Goal: Information Seeking & Learning: Find specific fact

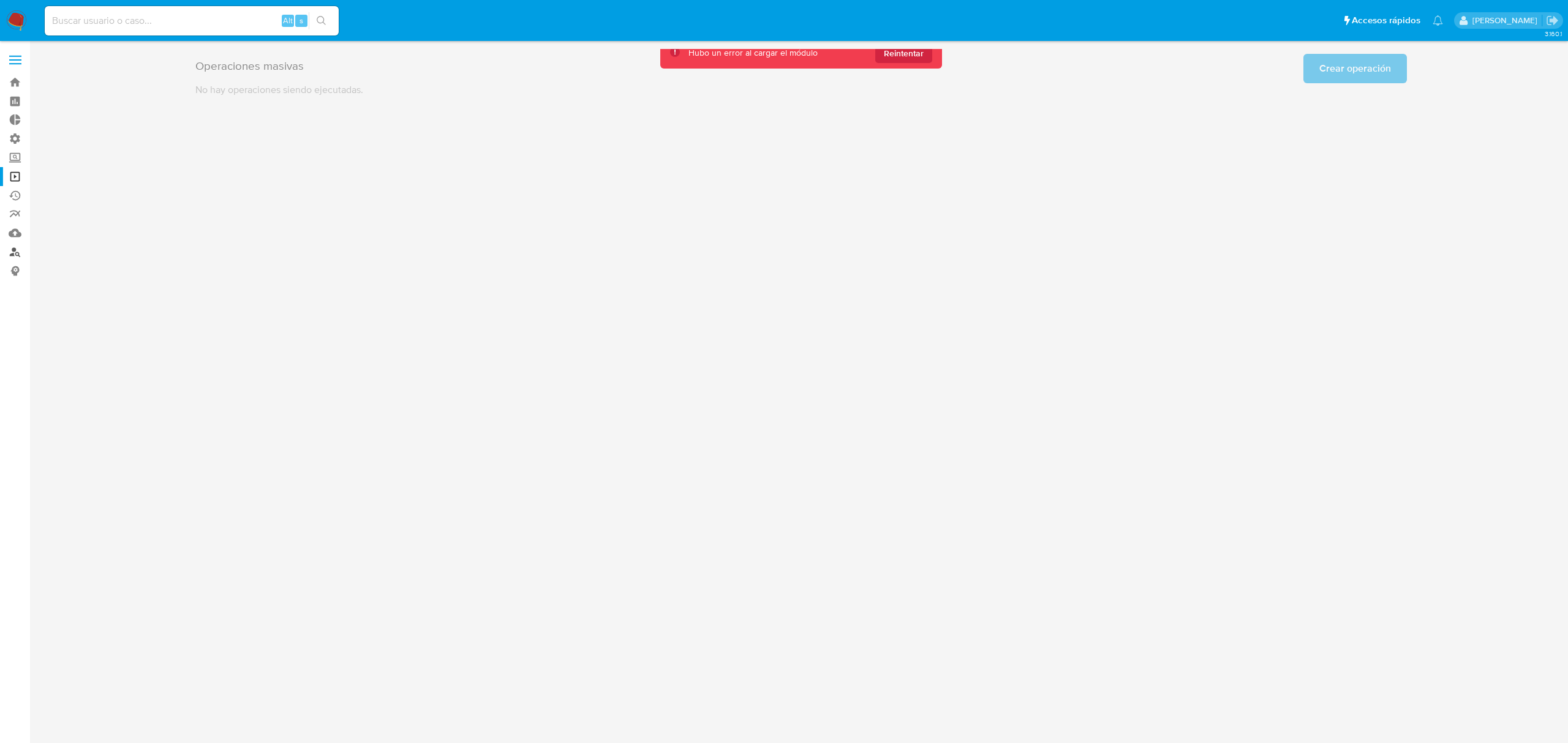
click at [14, 254] on link "Buscador de personas" at bounding box center [73, 252] width 146 height 19
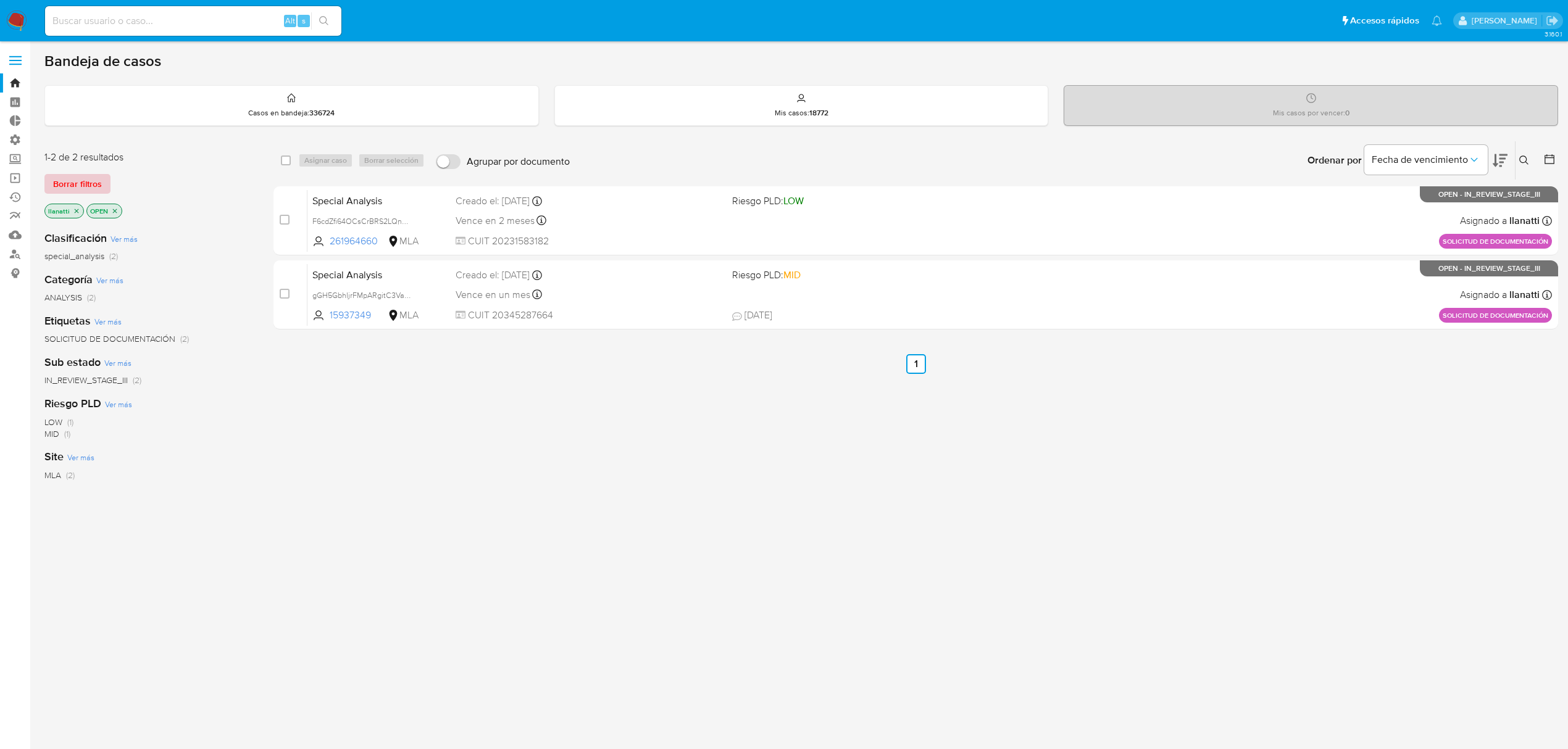
click at [84, 177] on span "Borrar filtros" at bounding box center [78, 183] width 48 height 17
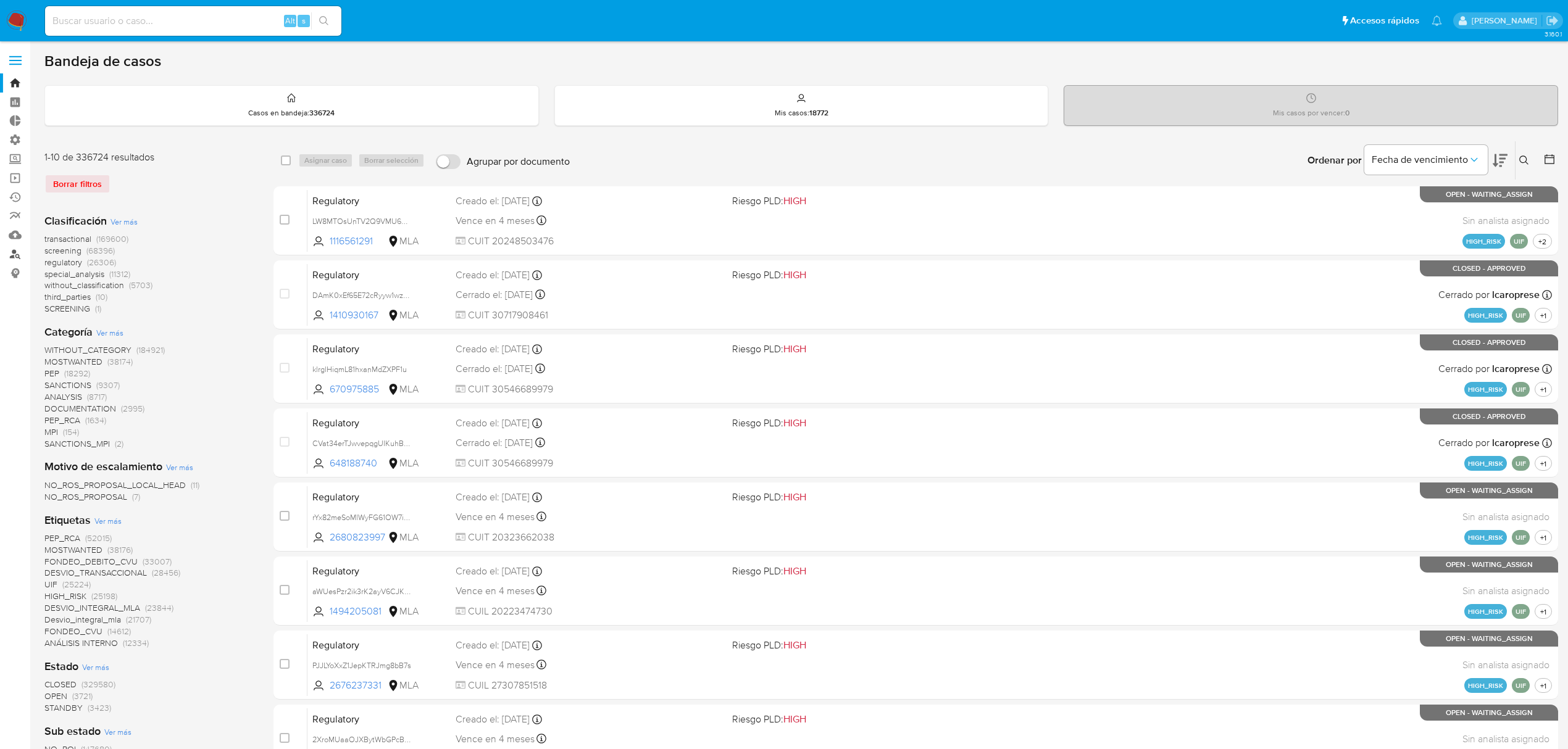
click at [15, 253] on link "Buscador de personas" at bounding box center [73, 254] width 147 height 19
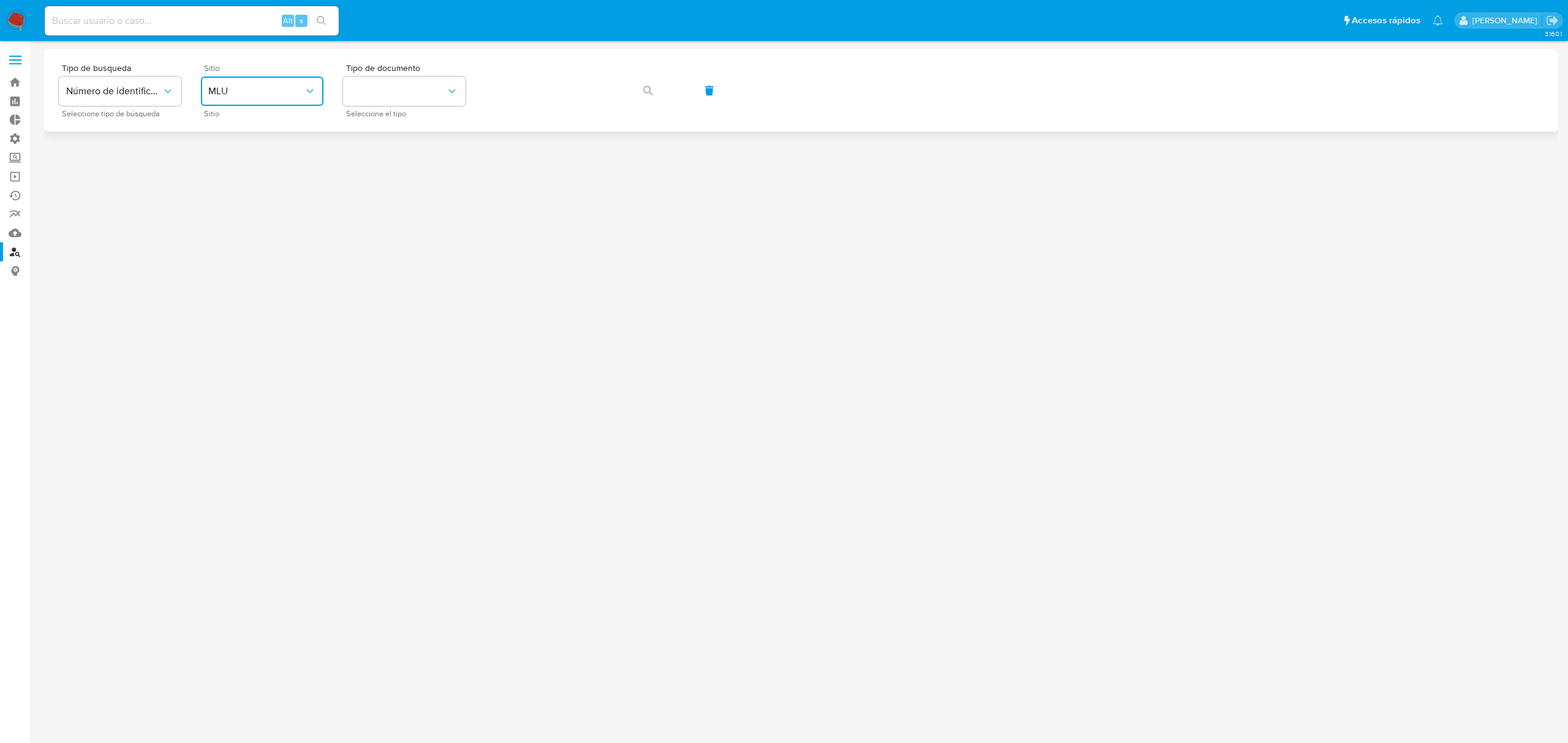
click at [250, 77] on button "MLU" at bounding box center [262, 91] width 123 height 30
click at [264, 152] on div "MLA" at bounding box center [258, 154] width 100 height 30
click at [386, 100] on button "identificationType" at bounding box center [404, 91] width 123 height 30
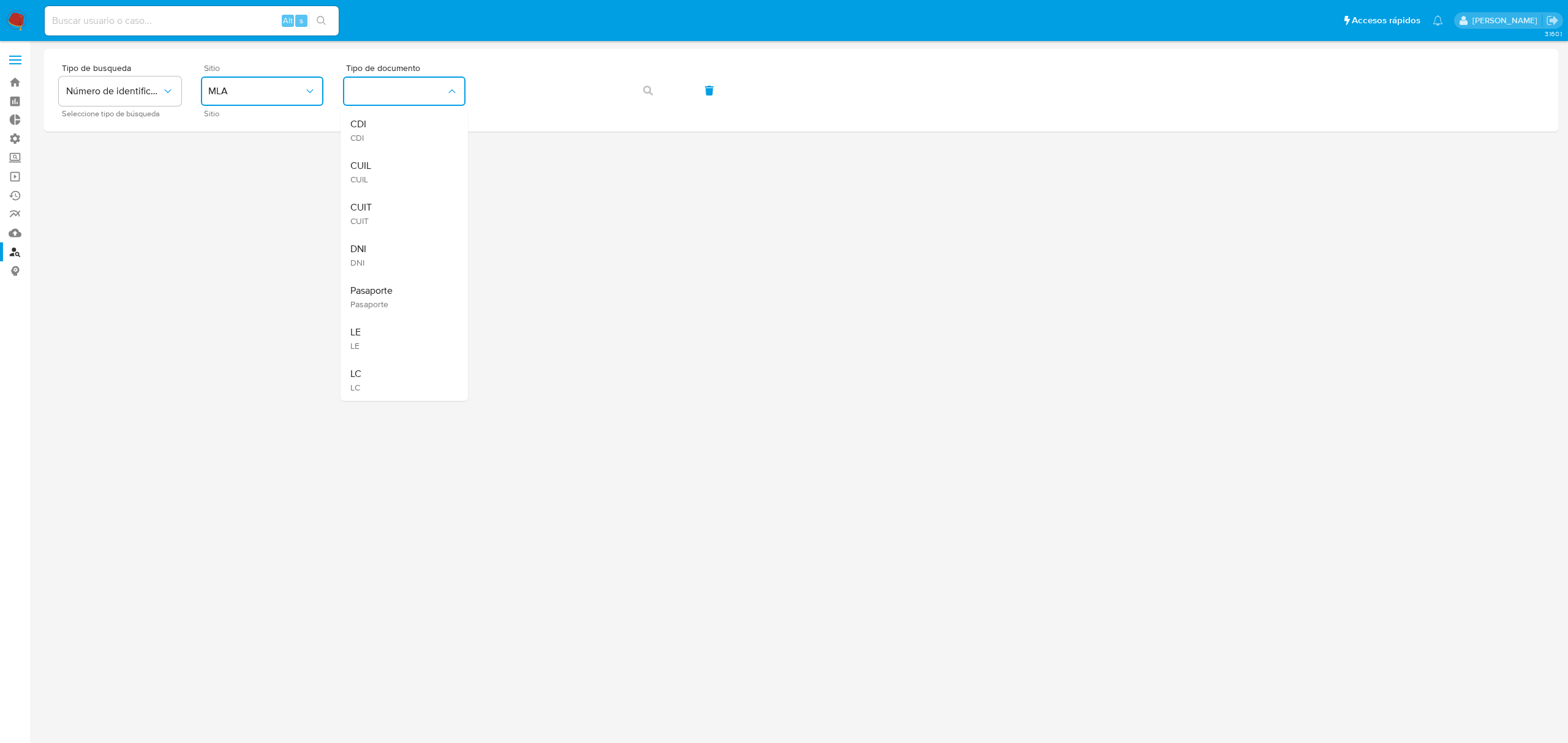
drag, startPoint x: 407, startPoint y: 212, endPoint x: 475, endPoint y: 159, distance: 86.2
click at [407, 211] on div "CUIT CUIT" at bounding box center [400, 214] width 100 height 42
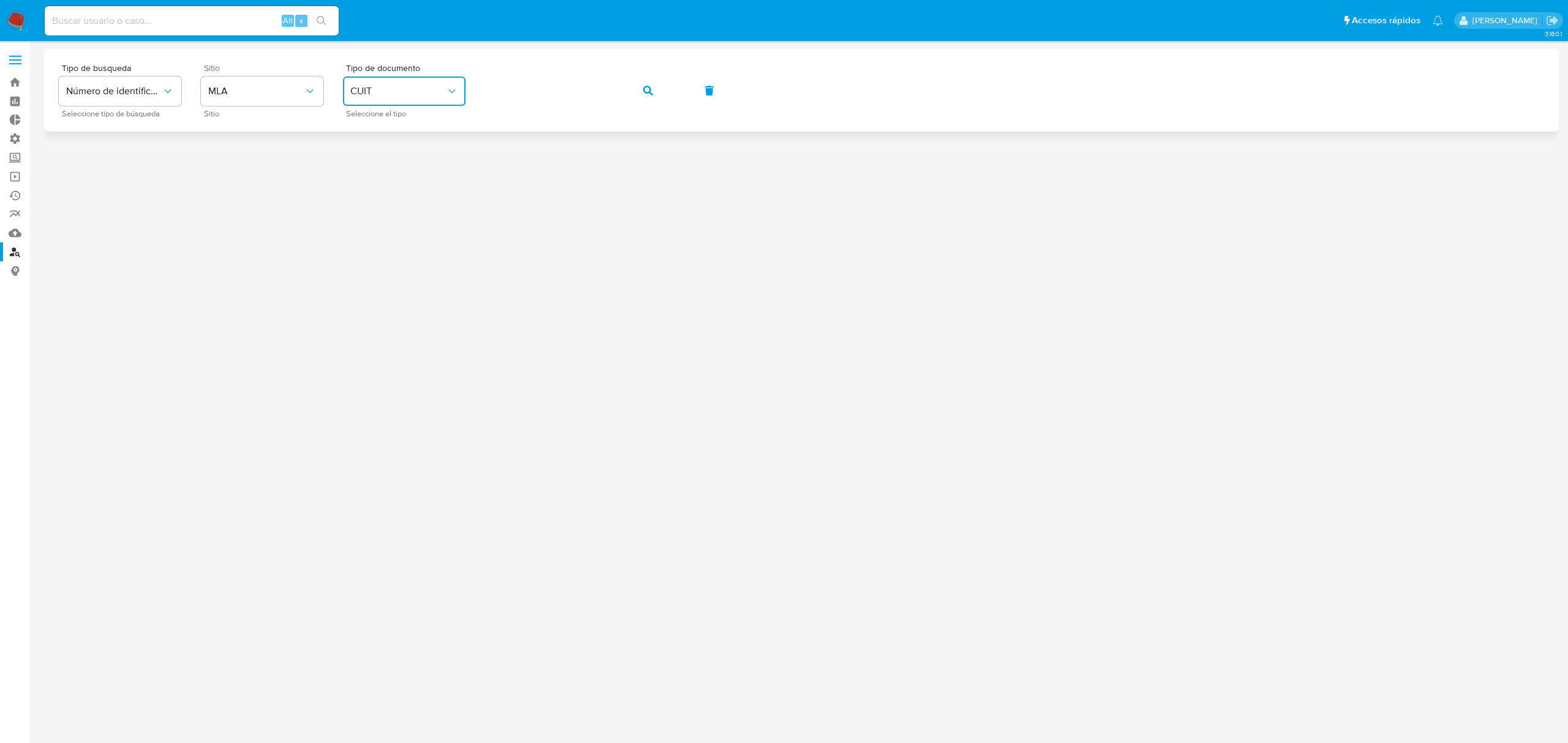
click at [657, 90] on button "button" at bounding box center [648, 90] width 42 height 30
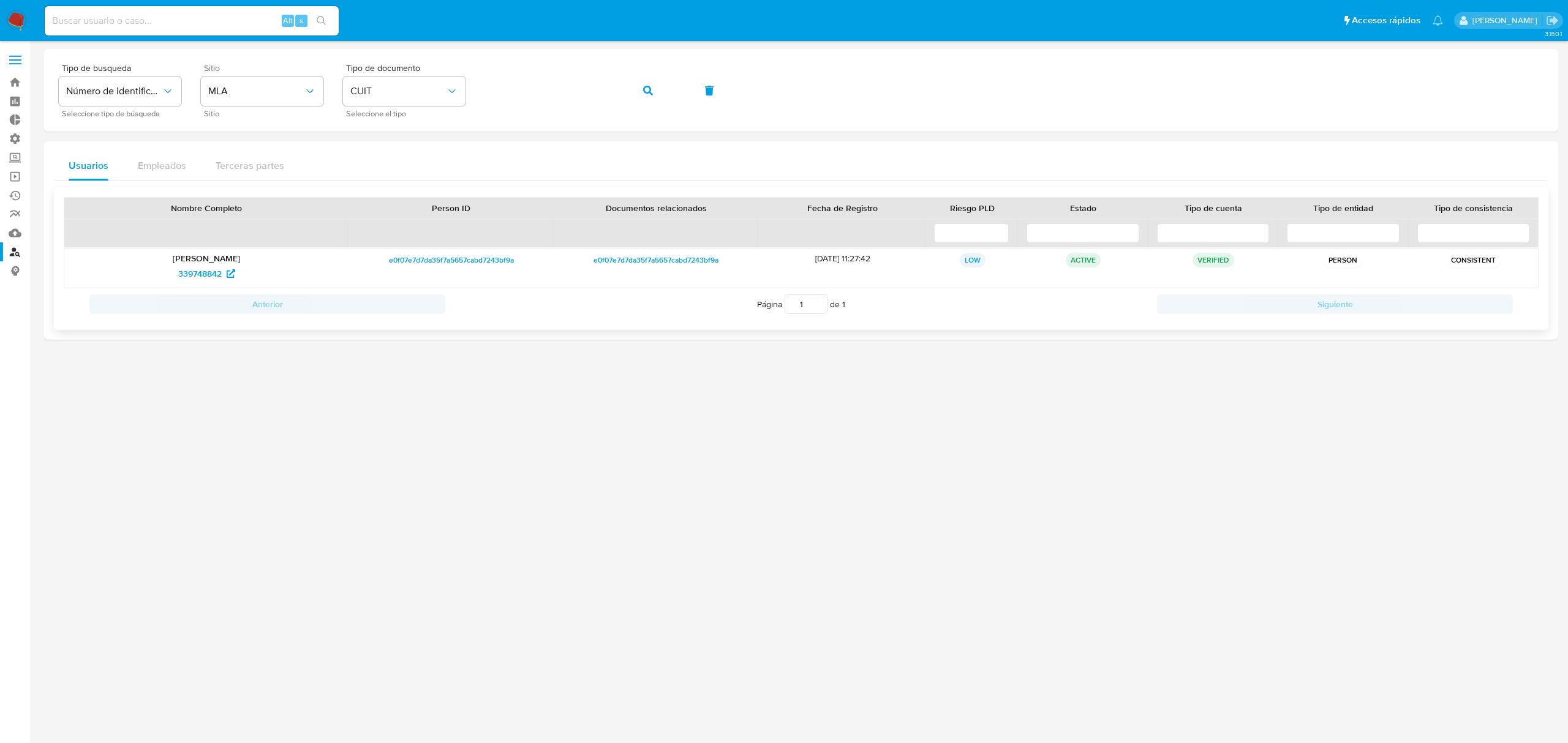
drag, startPoint x: 272, startPoint y: 283, endPoint x: 151, endPoint y: 275, distance: 121.3
click at [151, 275] on div "339748842" at bounding box center [206, 274] width 267 height 19
